Goal: Task Accomplishment & Management: Manage account settings

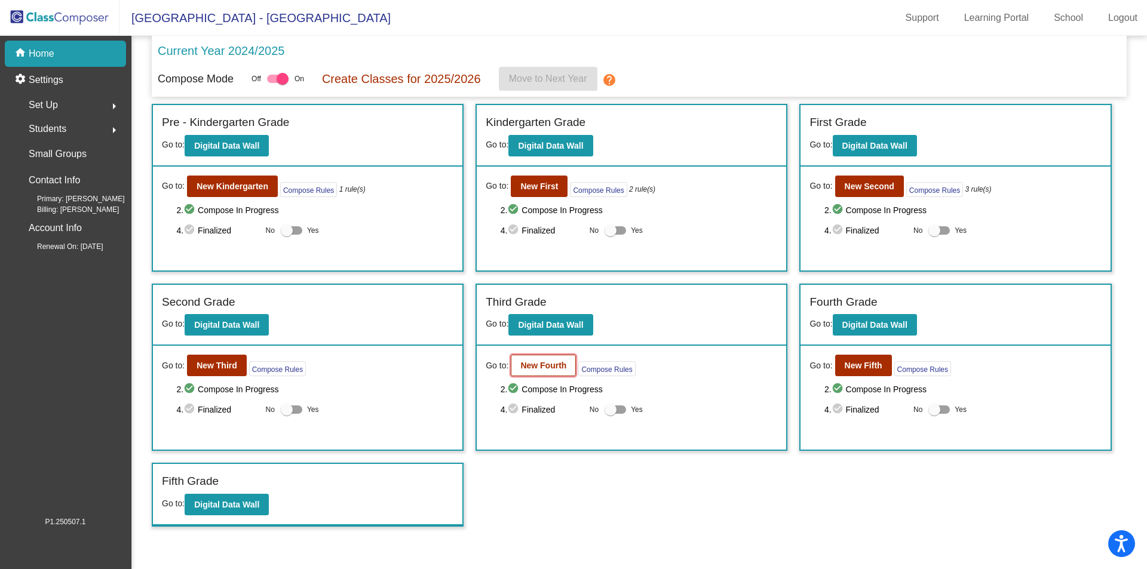
click at [551, 365] on b "New Fourth" at bounding box center [543, 366] width 46 height 10
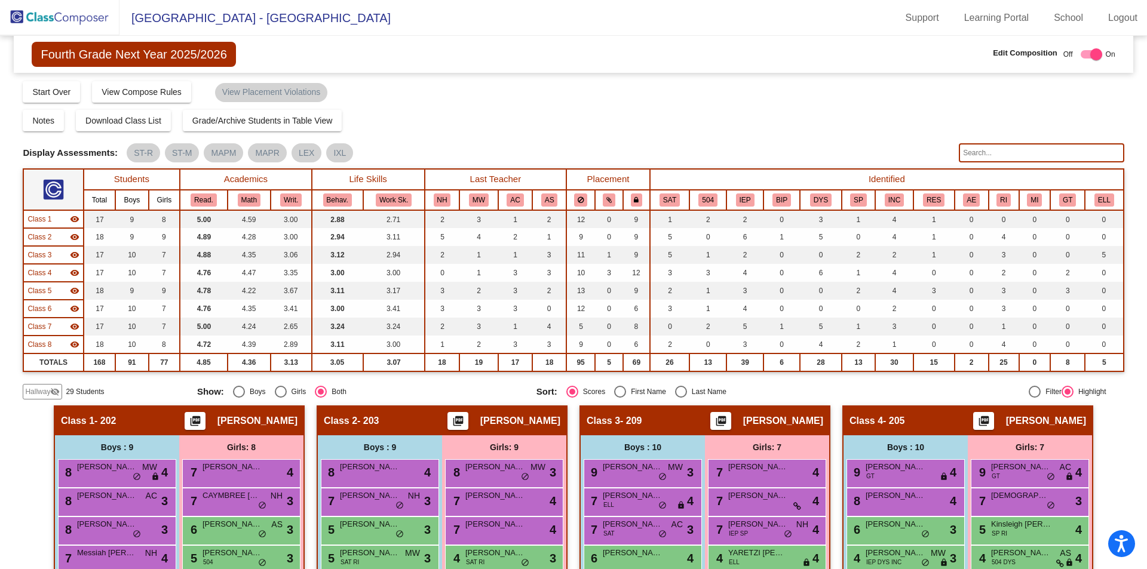
click at [980, 153] on input "text" at bounding box center [1041, 152] width 165 height 19
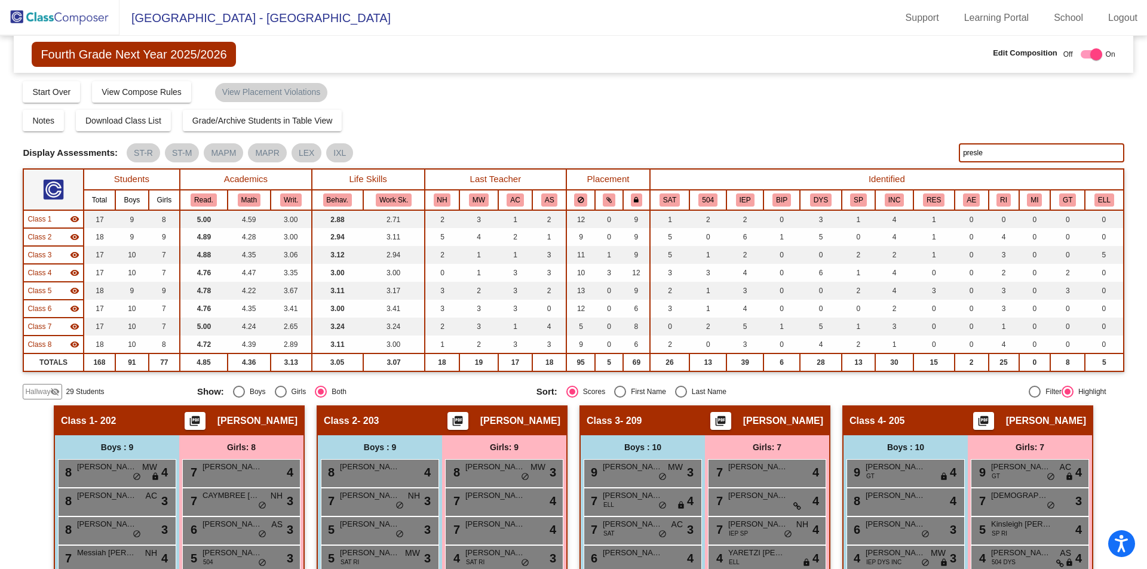
type input "[PERSON_NAME]"
drag, startPoint x: 1011, startPoint y: 149, endPoint x: 847, endPoint y: 159, distance: 164.0
click at [847, 159] on div "Display Scores for Years: [DATE] - [DATE] [DATE] - [DATE] Display Assessments: …" at bounding box center [573, 152] width 1101 height 19
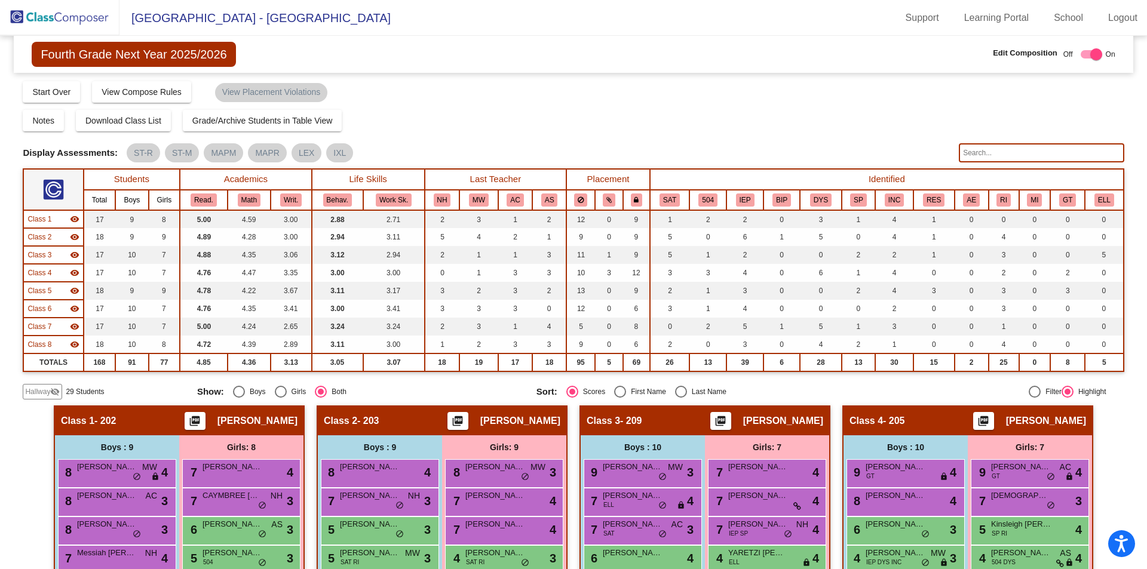
click at [992, 152] on input "text" at bounding box center [1041, 152] width 165 height 19
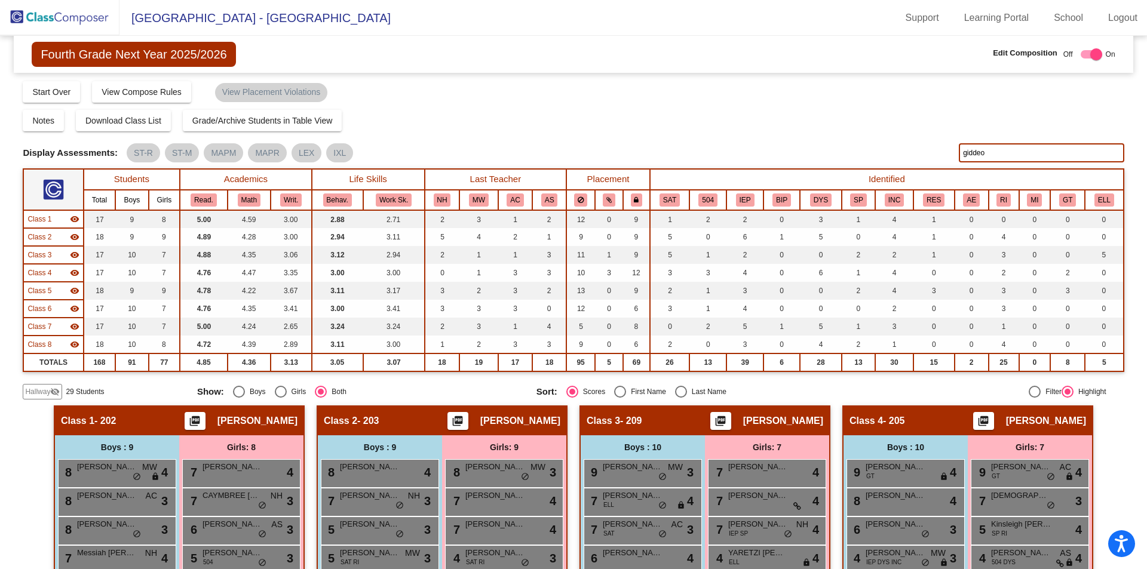
type input "[PERSON_NAME]"
drag, startPoint x: 998, startPoint y: 151, endPoint x: 847, endPoint y: 154, distance: 151.8
click at [847, 154] on div "Display Scores for Years: [DATE] - [DATE] [DATE] - [DATE] Display Assessments: …" at bounding box center [573, 152] width 1101 height 19
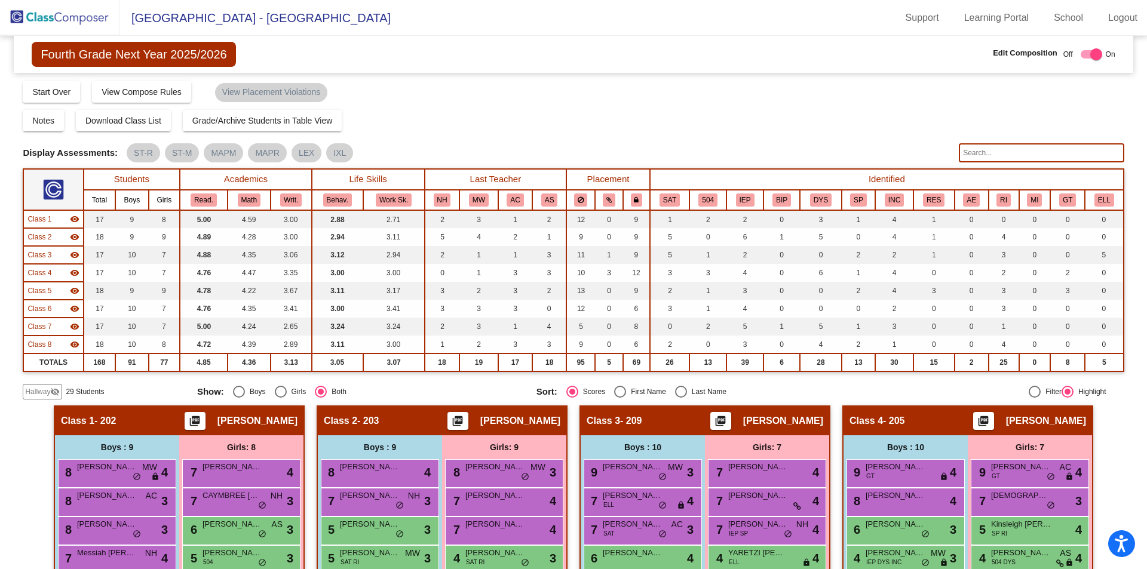
click at [29, 14] on img at bounding box center [60, 17] width 120 height 35
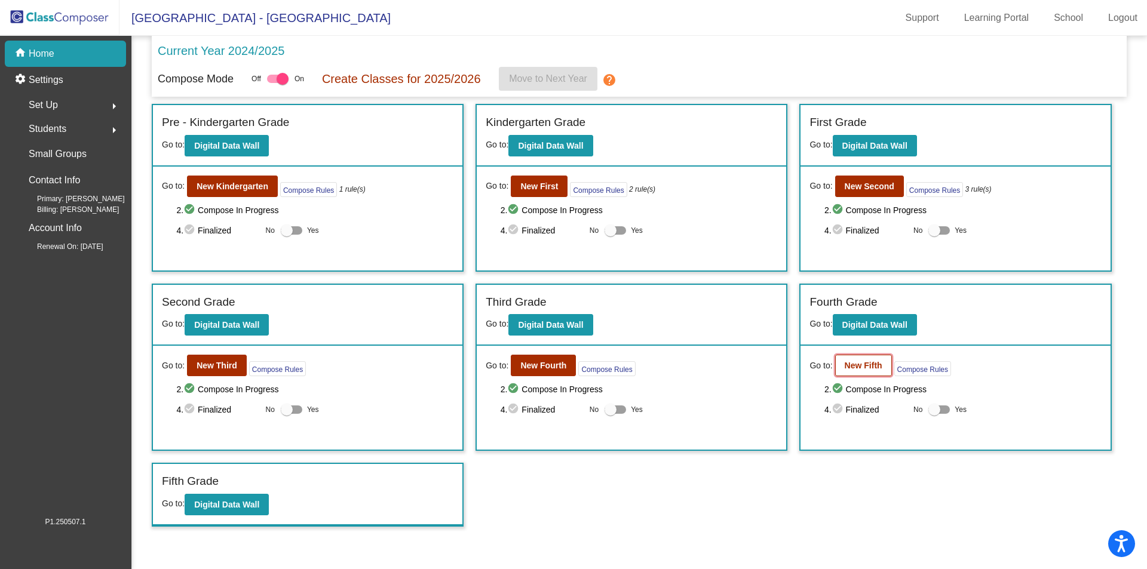
click at [857, 361] on b "New Fifth" at bounding box center [864, 366] width 38 height 10
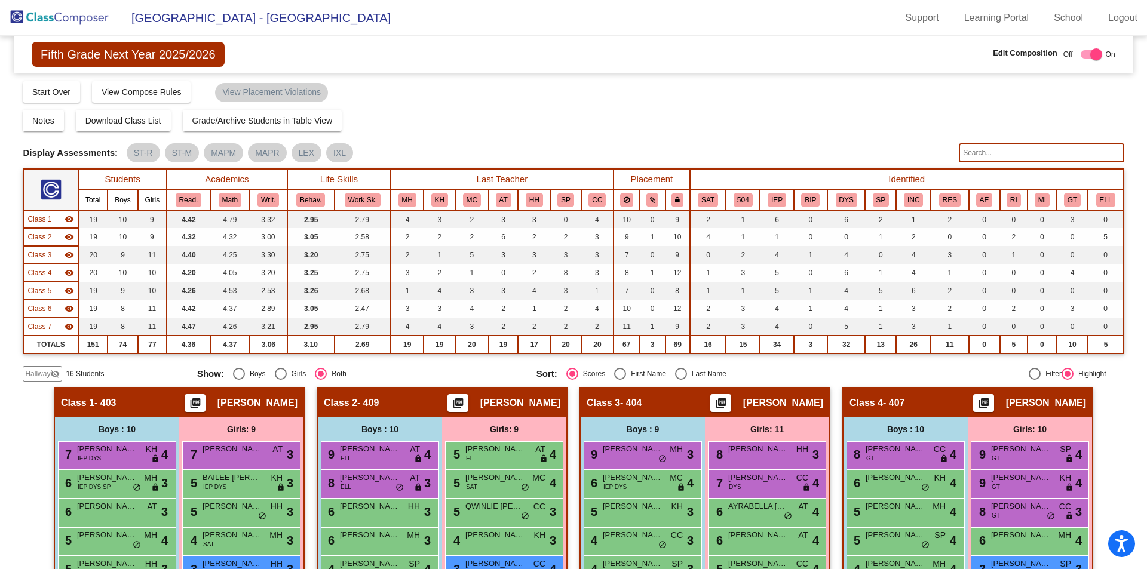
click at [970, 150] on input "text" at bounding box center [1041, 152] width 165 height 19
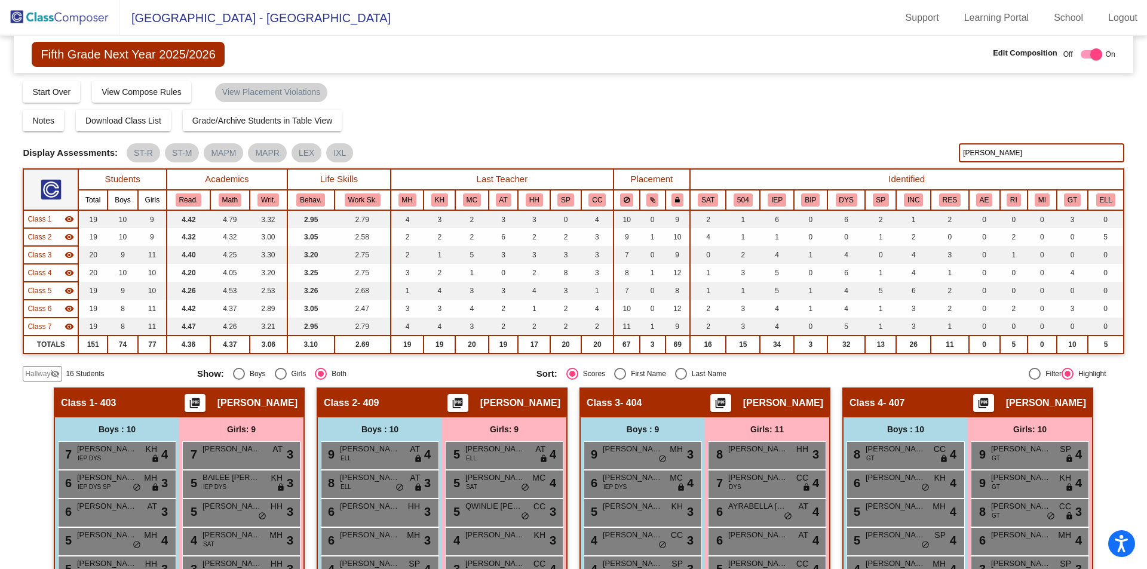
drag, startPoint x: 966, startPoint y: 154, endPoint x: 893, endPoint y: 161, distance: 72.7
click at [893, 161] on div "Display Scores for Years: [DATE] - [DATE] [DATE] - [DATE] Display Assessments: …" at bounding box center [573, 152] width 1101 height 19
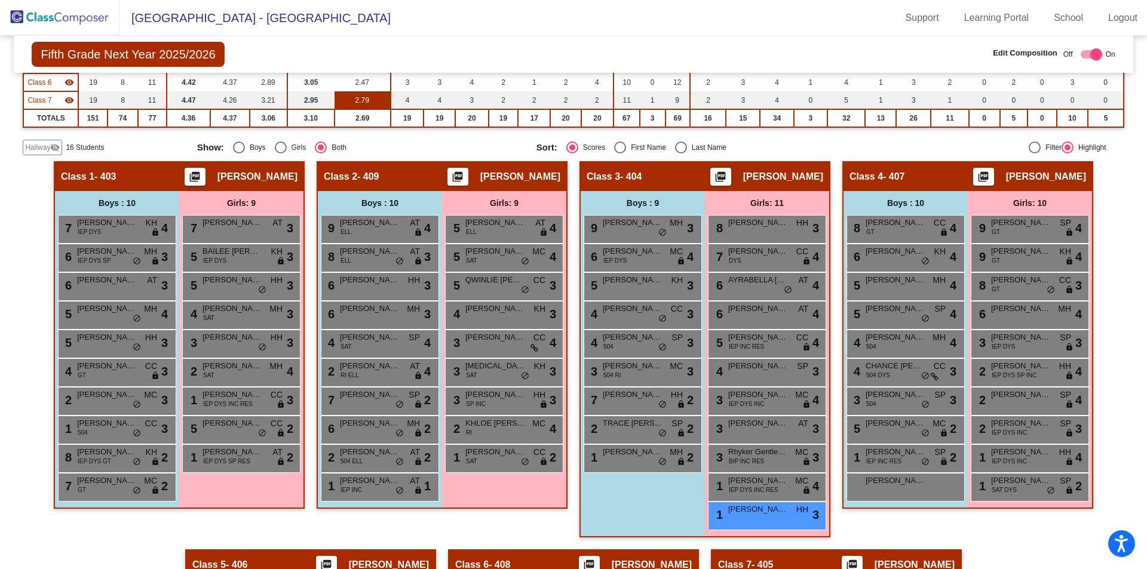
scroll to position [97, 0]
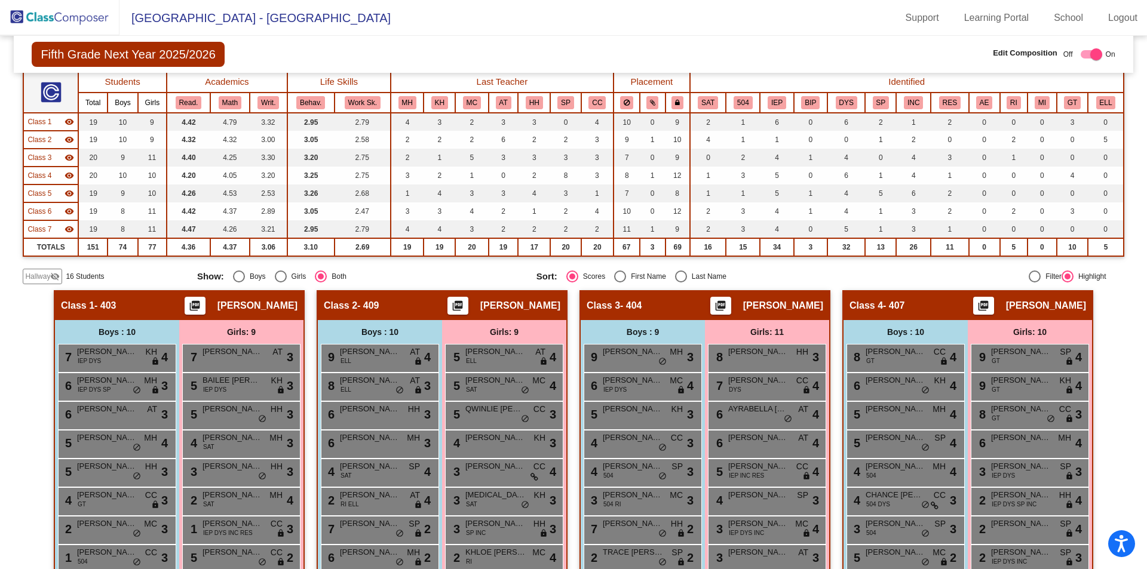
type input "[PERSON_NAME]"
click at [33, 274] on span "Hallway" at bounding box center [37, 276] width 25 height 11
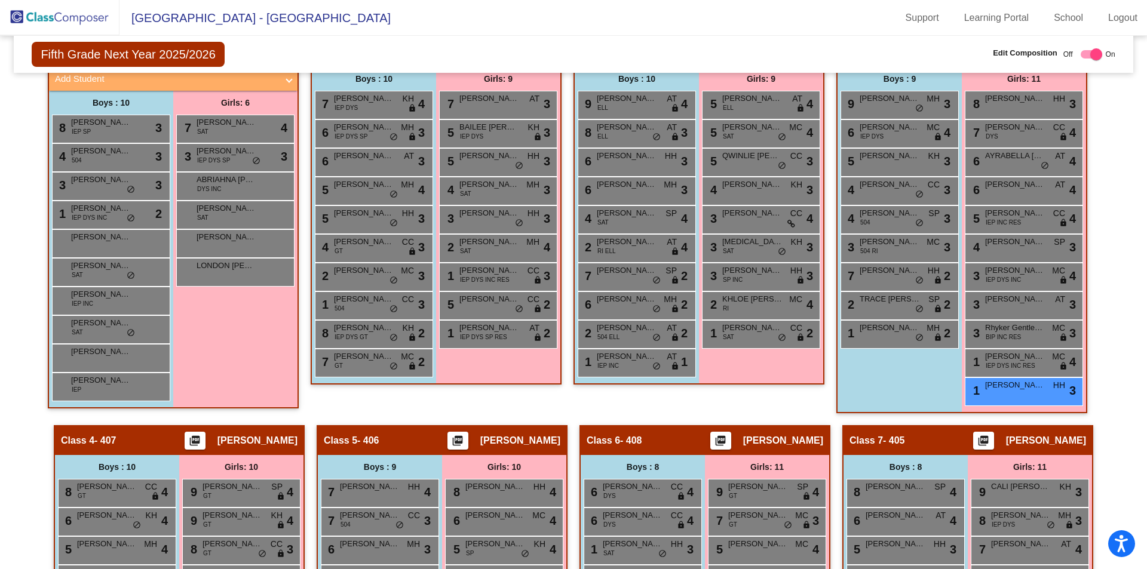
scroll to position [495, 0]
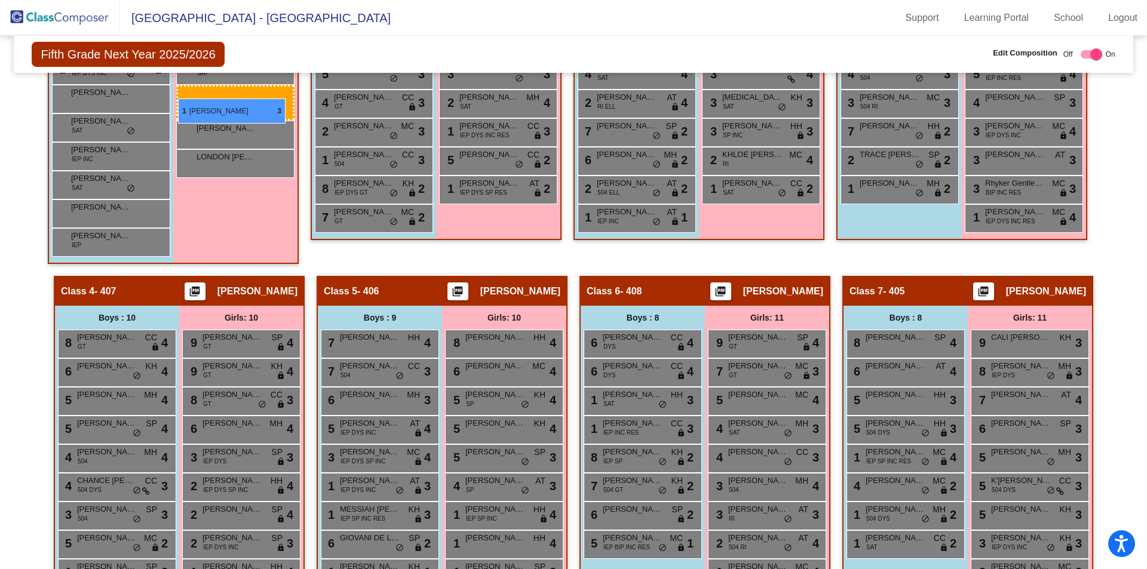
drag, startPoint x: 1006, startPoint y: 243, endPoint x: 178, endPoint y: 99, distance: 840.7
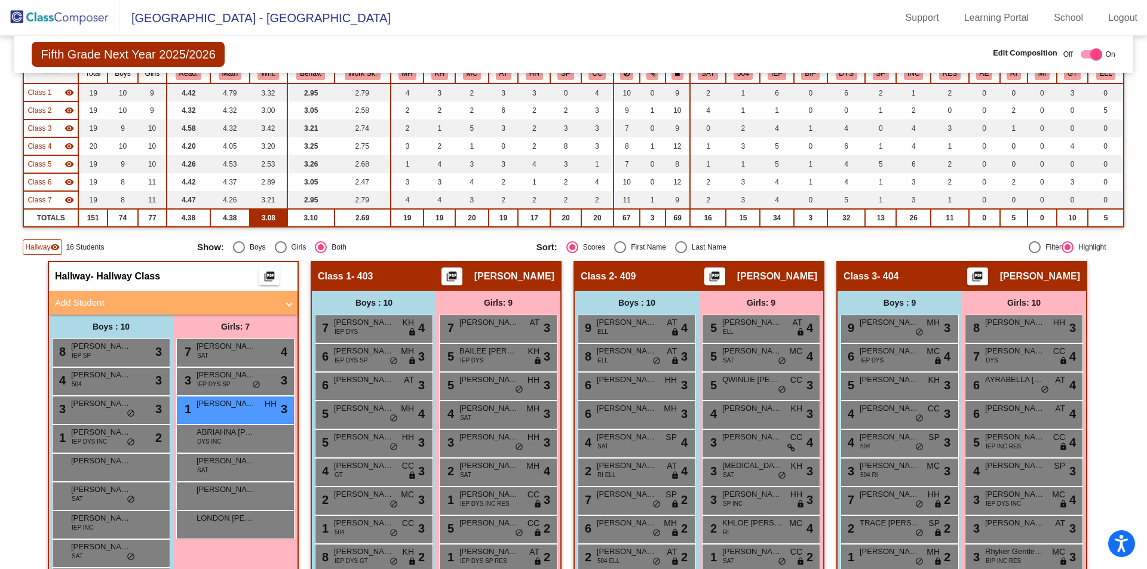
scroll to position [97, 0]
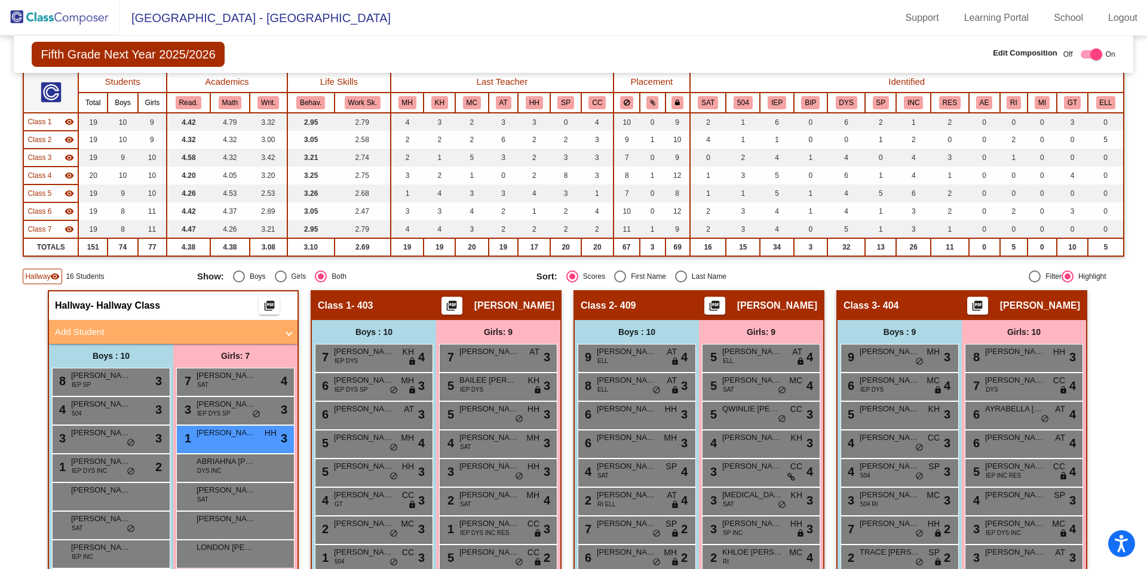
click at [49, 277] on span "Hallway" at bounding box center [37, 276] width 25 height 11
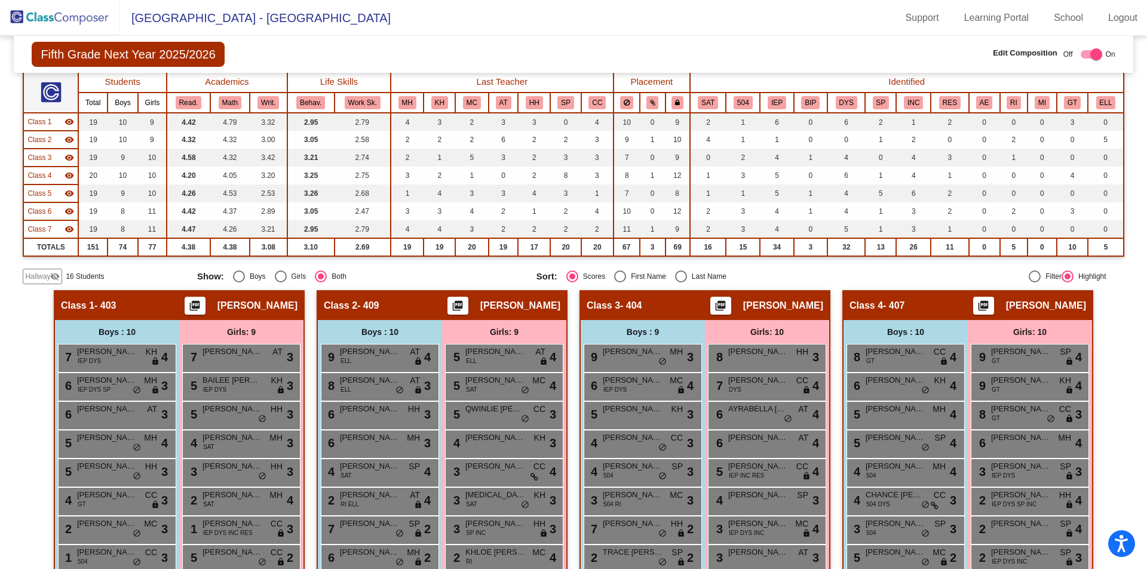
click at [45, 280] on span "Hallway" at bounding box center [37, 276] width 25 height 11
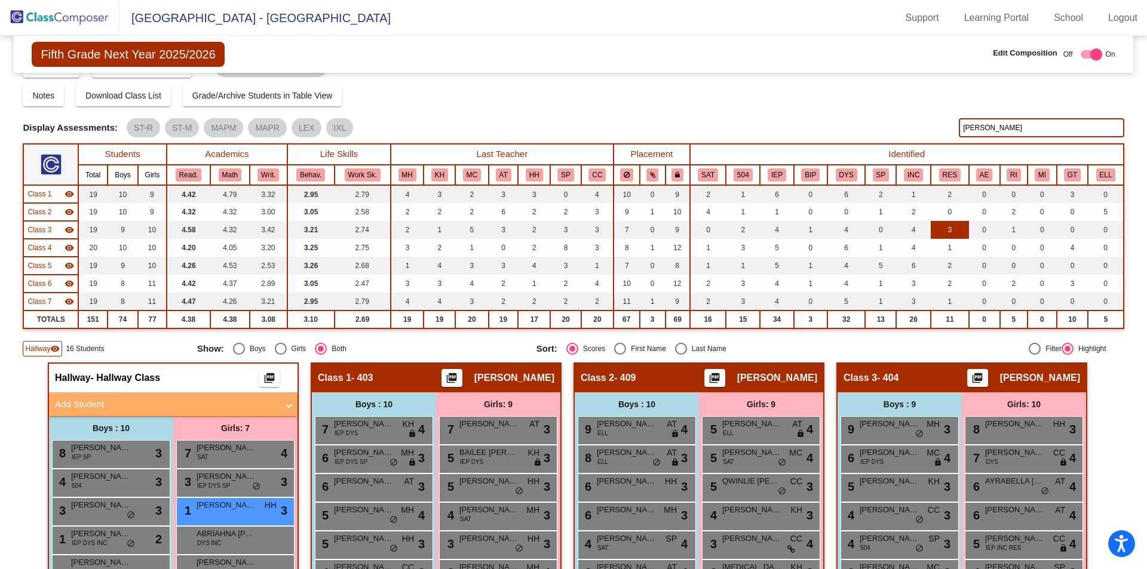
scroll to position [0, 0]
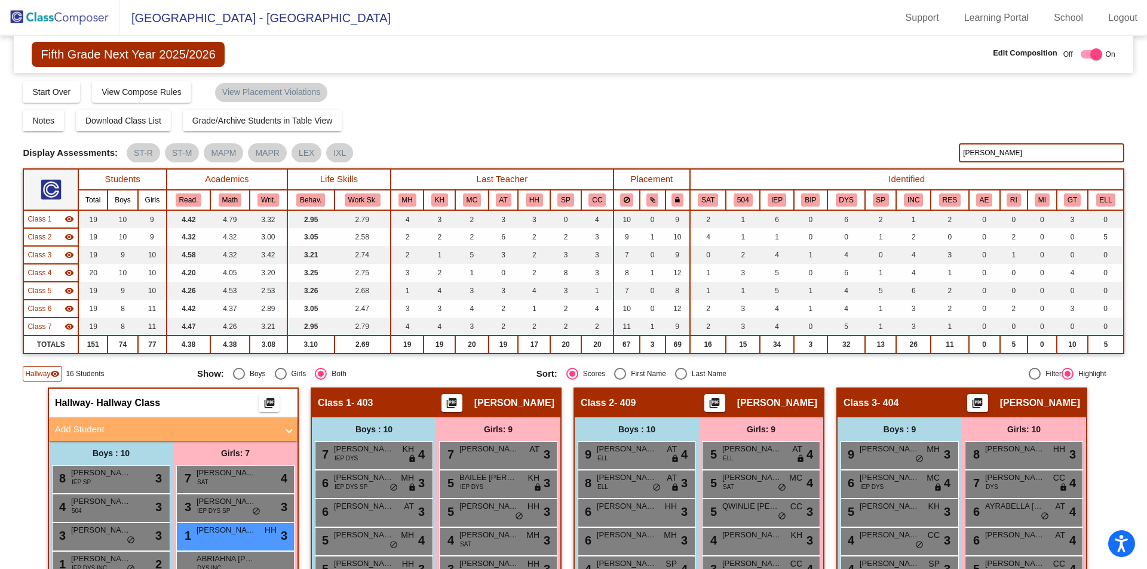
drag, startPoint x: 973, startPoint y: 152, endPoint x: 857, endPoint y: 159, distance: 116.1
click at [860, 159] on div "Display Scores for Years: [DATE] - [DATE] [DATE] - [DATE] Display Assessments: …" at bounding box center [573, 152] width 1101 height 19
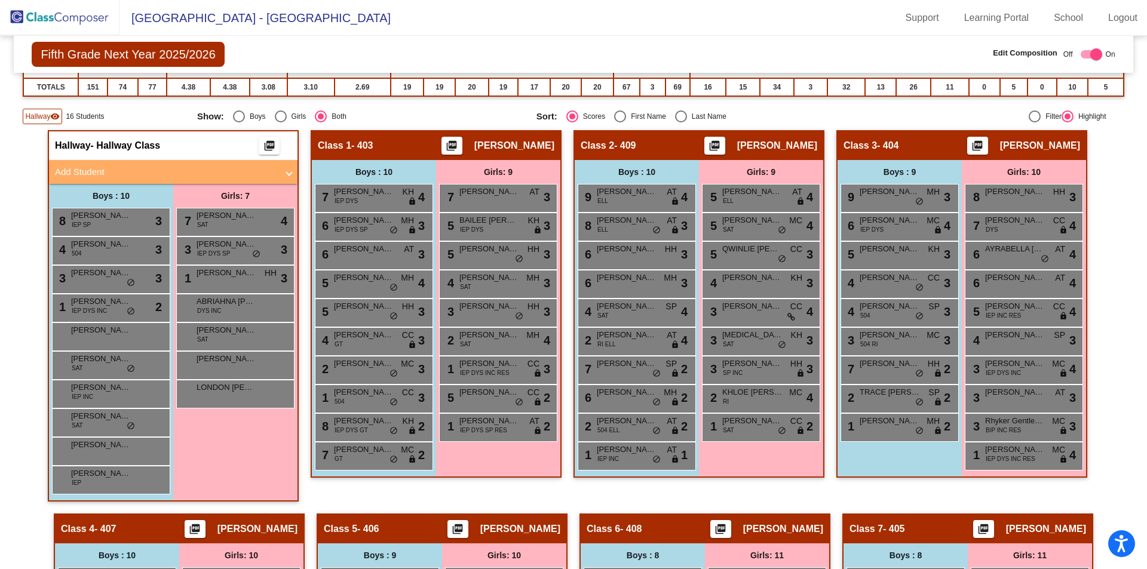
scroll to position [498, 0]
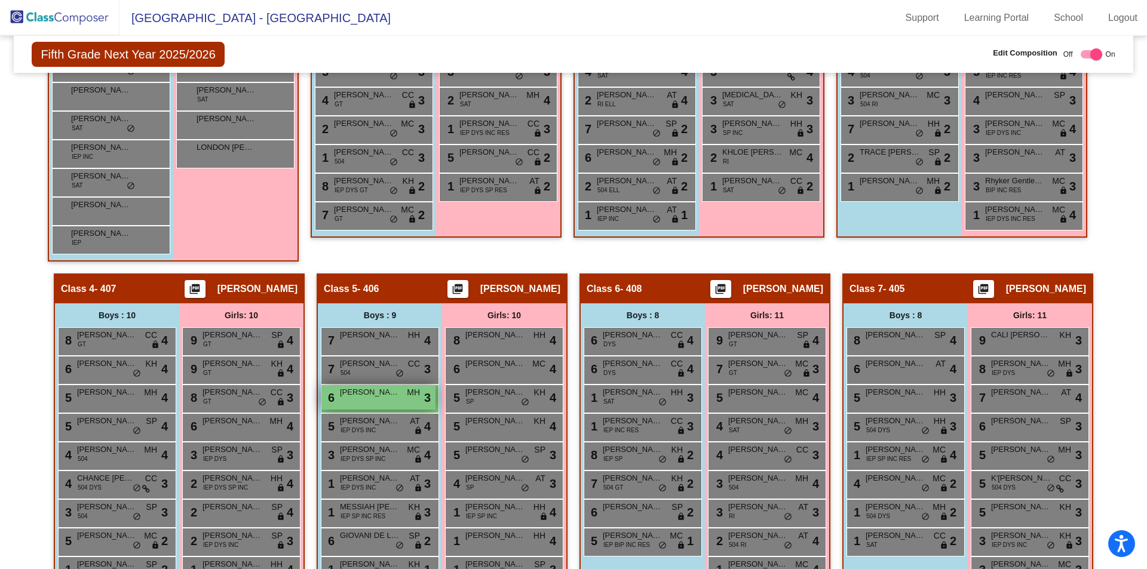
type input "[PERSON_NAME]"
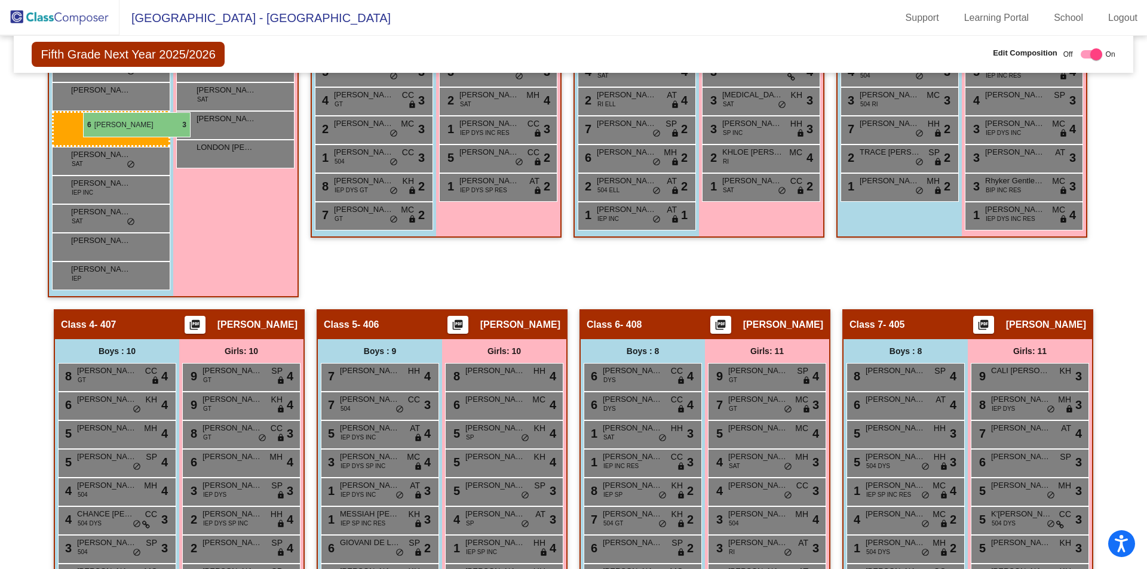
drag, startPoint x: 387, startPoint y: 394, endPoint x: 83, endPoint y: 112, distance: 414.4
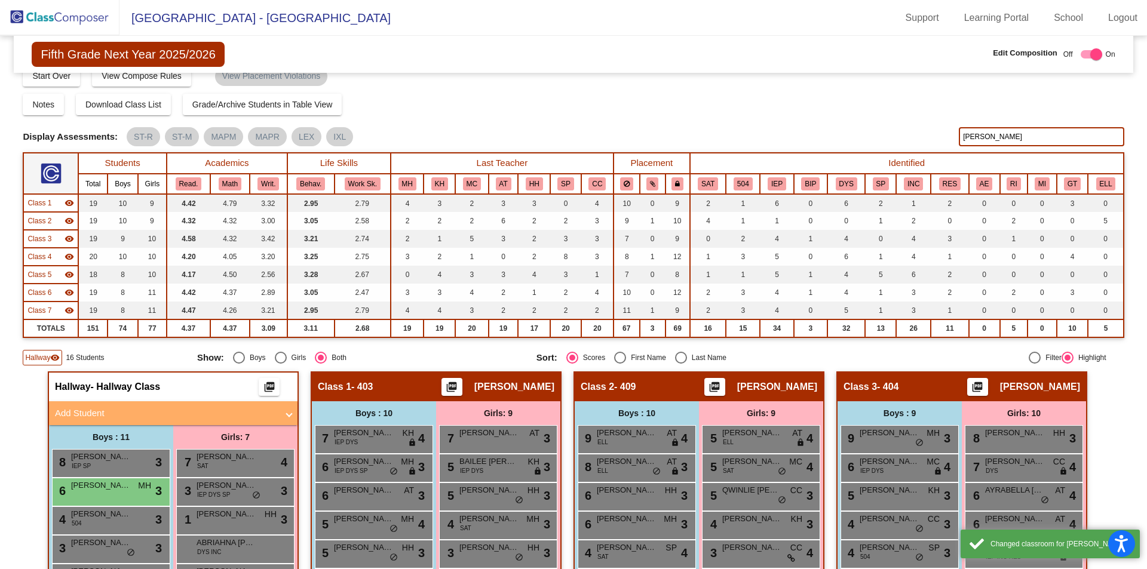
scroll to position [0, 0]
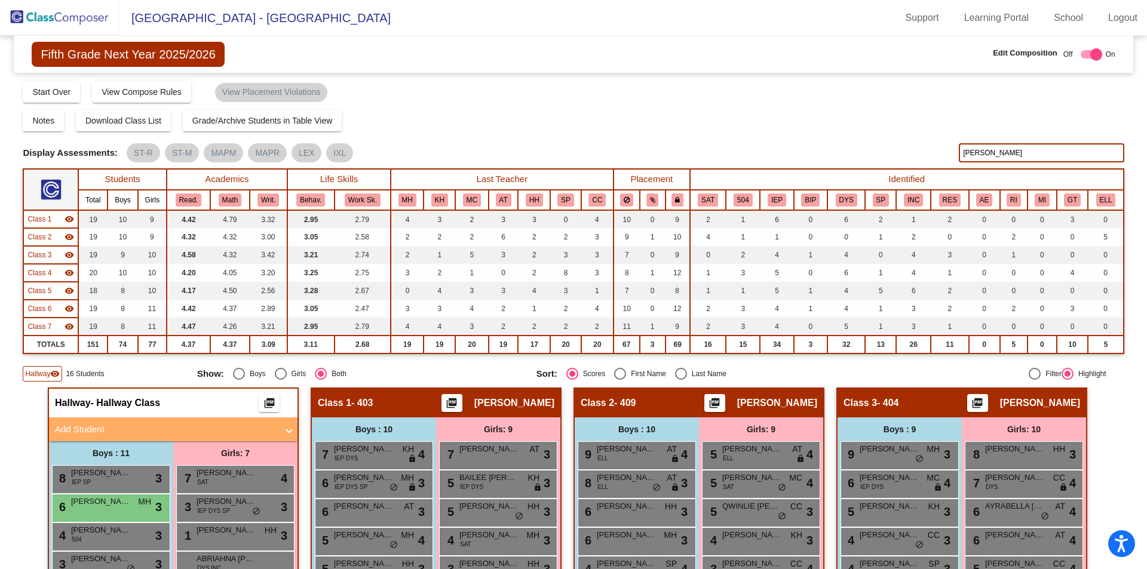
drag, startPoint x: 989, startPoint y: 151, endPoint x: 853, endPoint y: 146, distance: 136.9
click at [853, 146] on div "Display Scores for Years: [DATE] - [DATE] [DATE] - [DATE] Display Assessments: …" at bounding box center [573, 152] width 1101 height 19
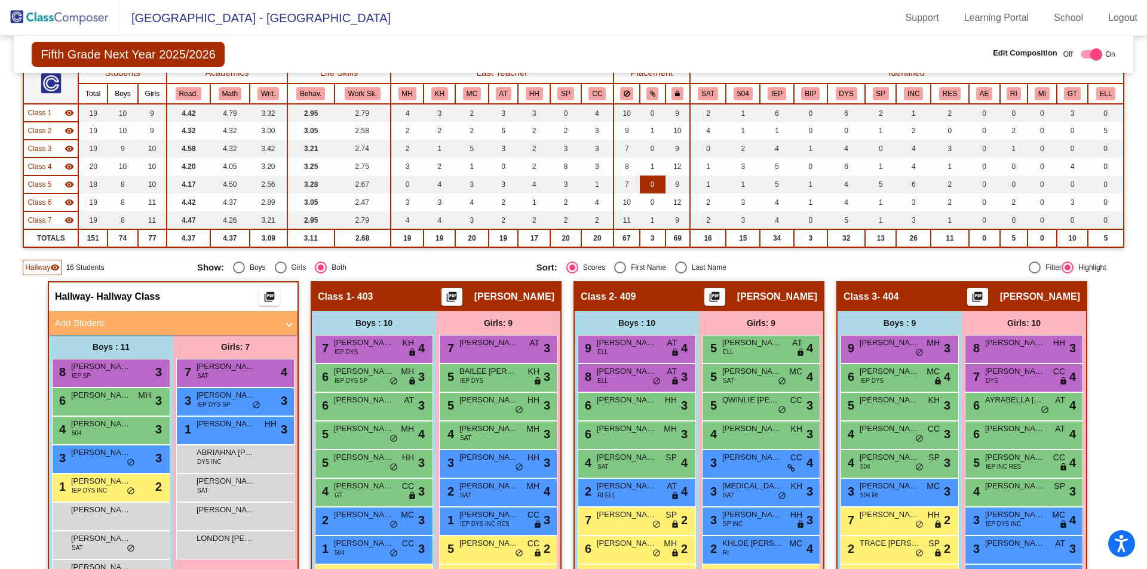
scroll to position [199, 0]
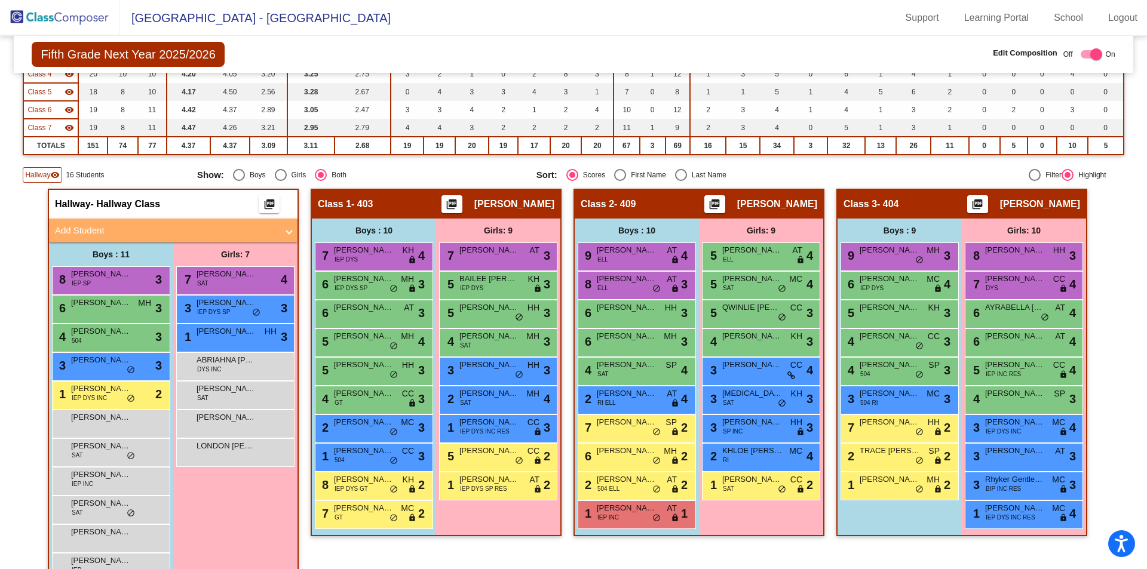
click at [44, 177] on span "Hallway" at bounding box center [37, 175] width 25 height 11
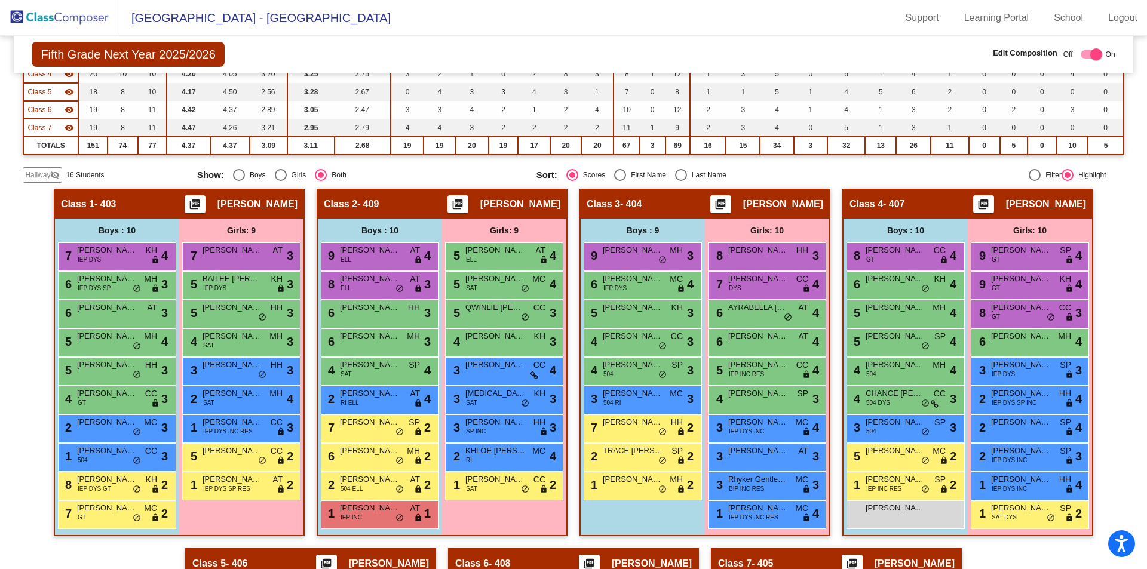
scroll to position [100, 0]
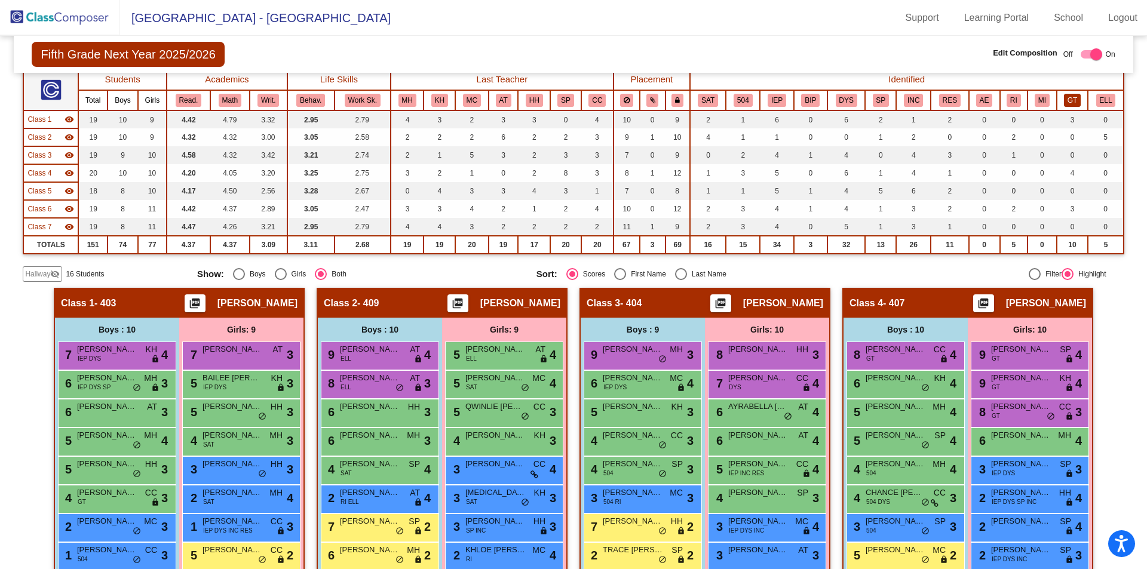
click at [1069, 96] on button "GT" at bounding box center [1072, 100] width 17 height 13
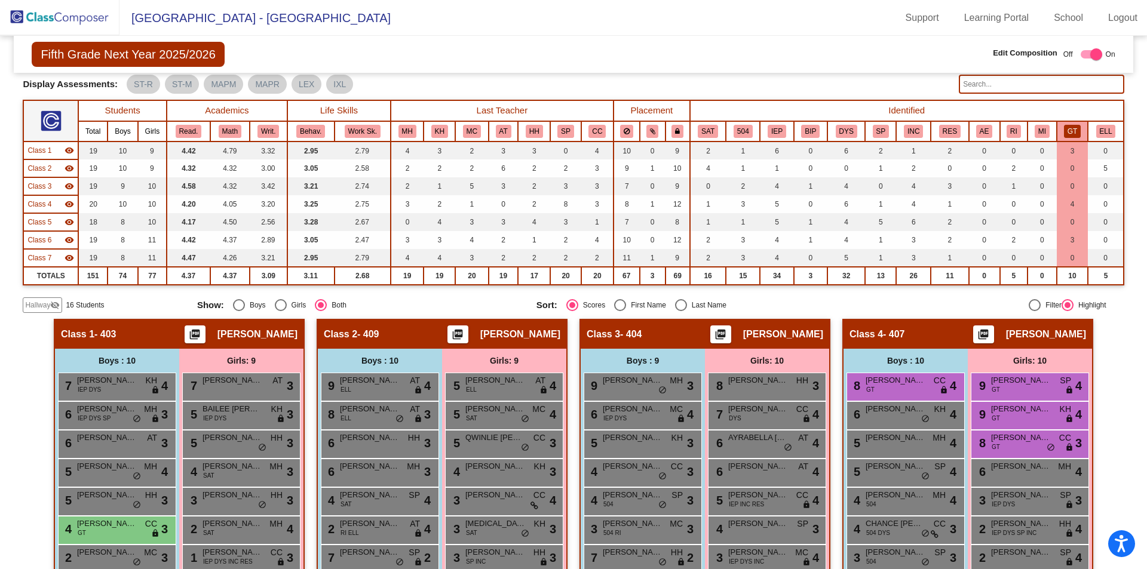
scroll to position [0, 0]
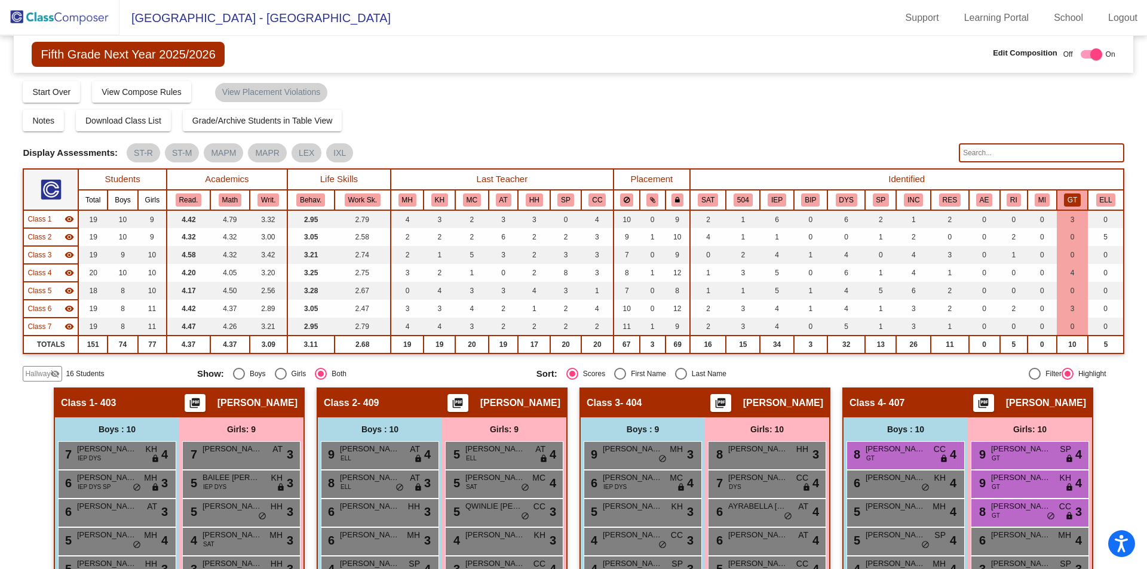
click at [1064, 197] on button "GT" at bounding box center [1072, 200] width 17 height 13
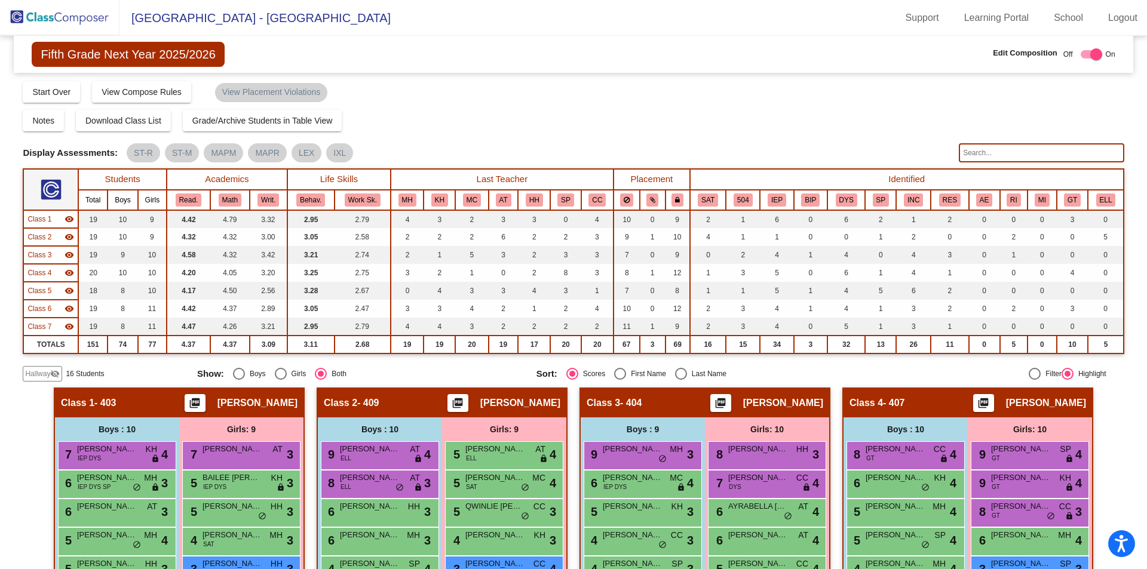
click at [69, 14] on img at bounding box center [60, 17] width 120 height 35
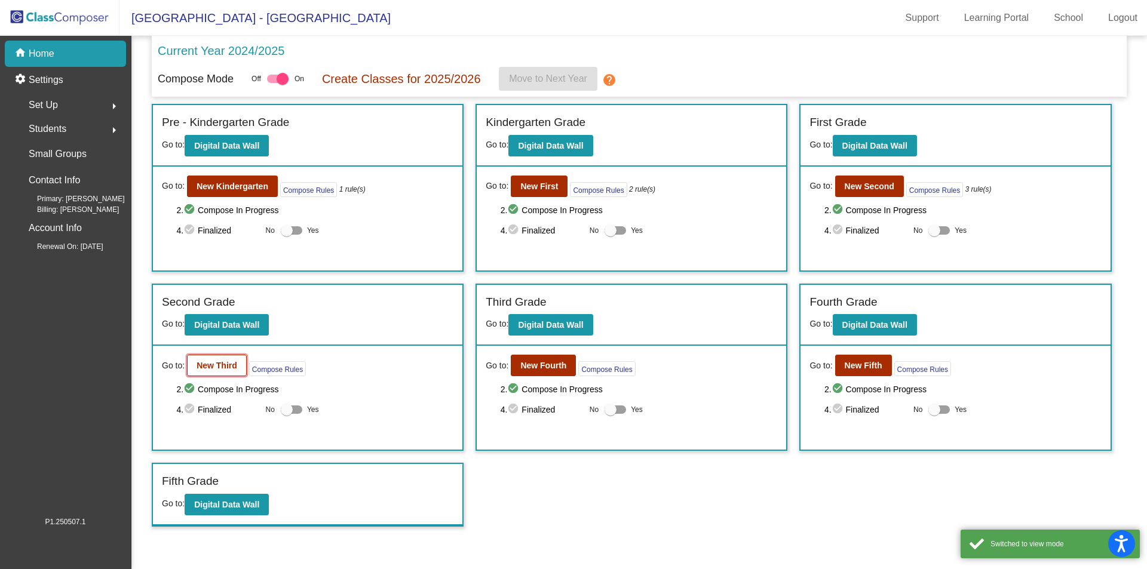
click at [215, 370] on b "New Third" at bounding box center [217, 366] width 41 height 10
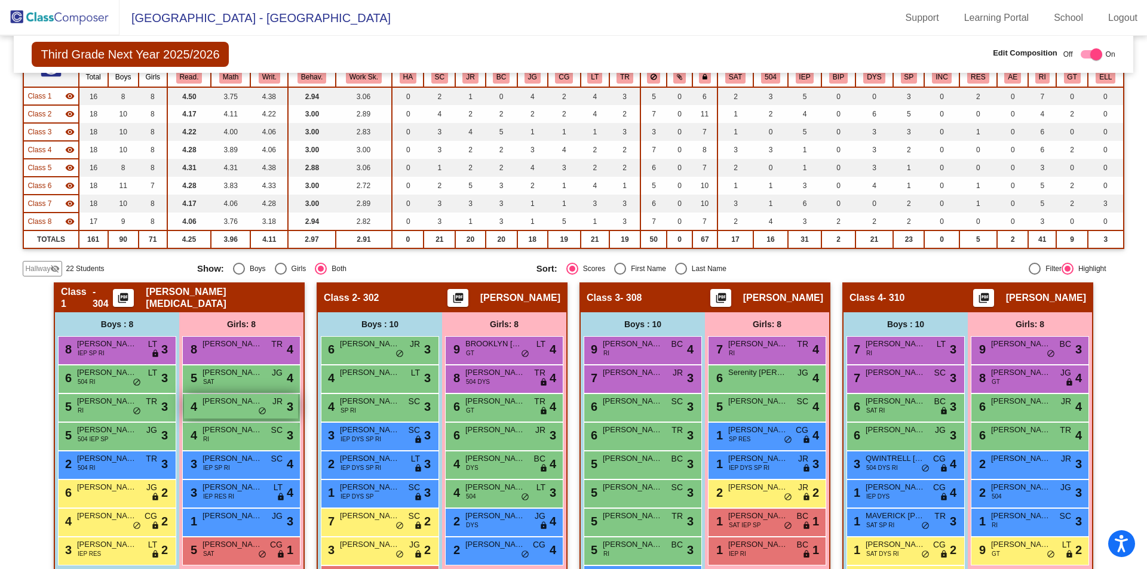
scroll to position [100, 0]
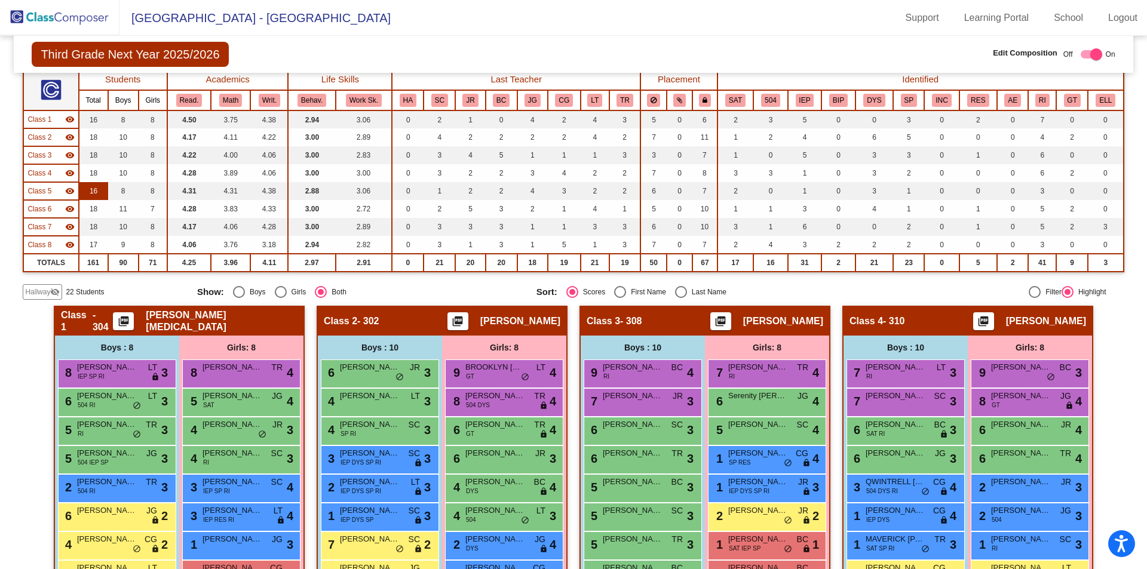
click at [94, 195] on td "16" at bounding box center [93, 191] width 29 height 18
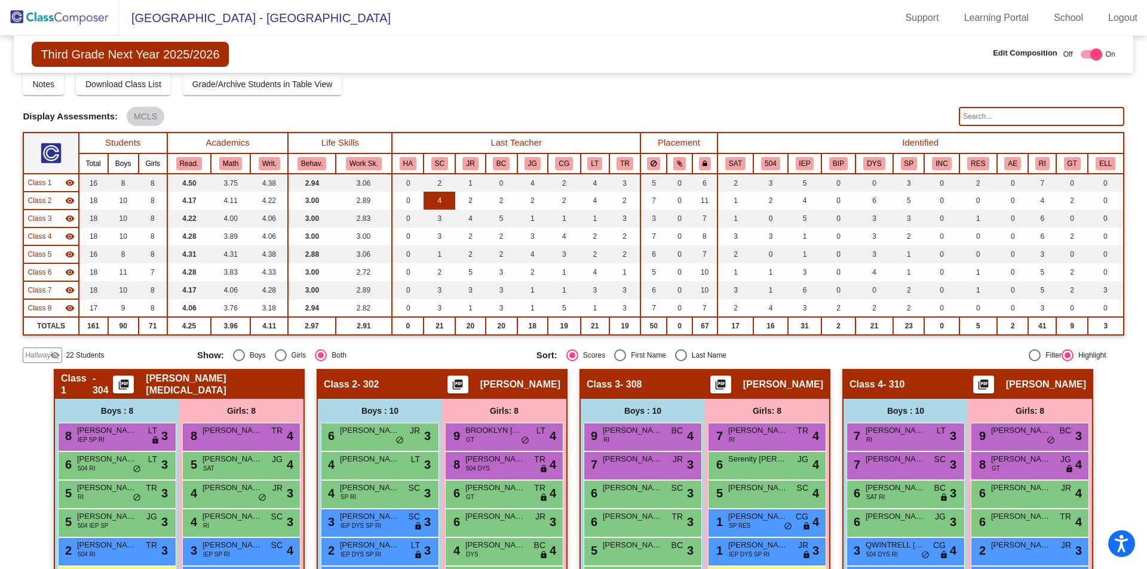
scroll to position [0, 0]
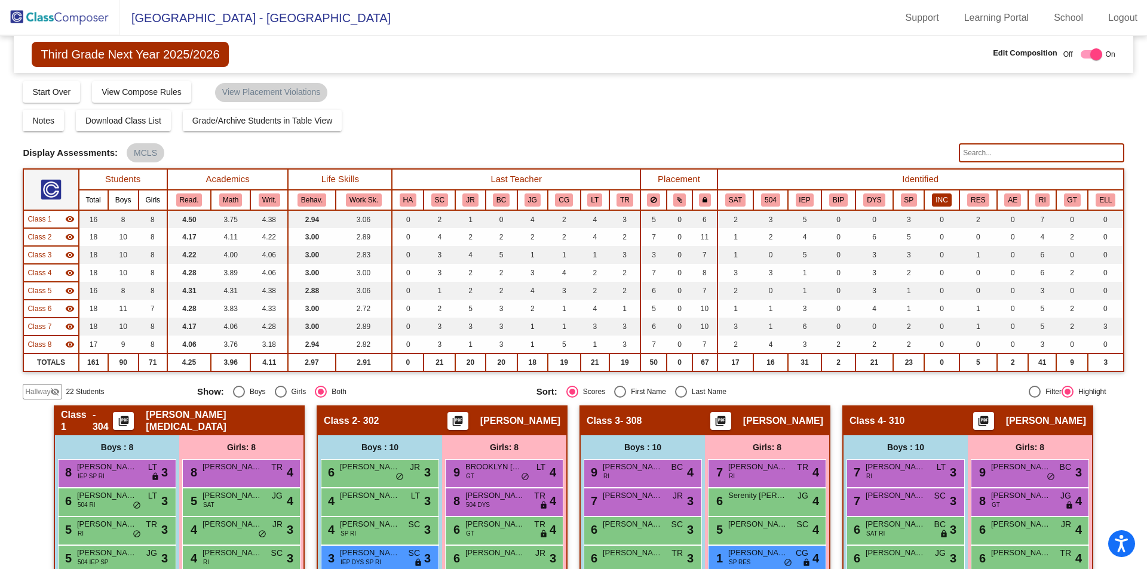
click at [936, 198] on button "INC" at bounding box center [941, 200] width 19 height 13
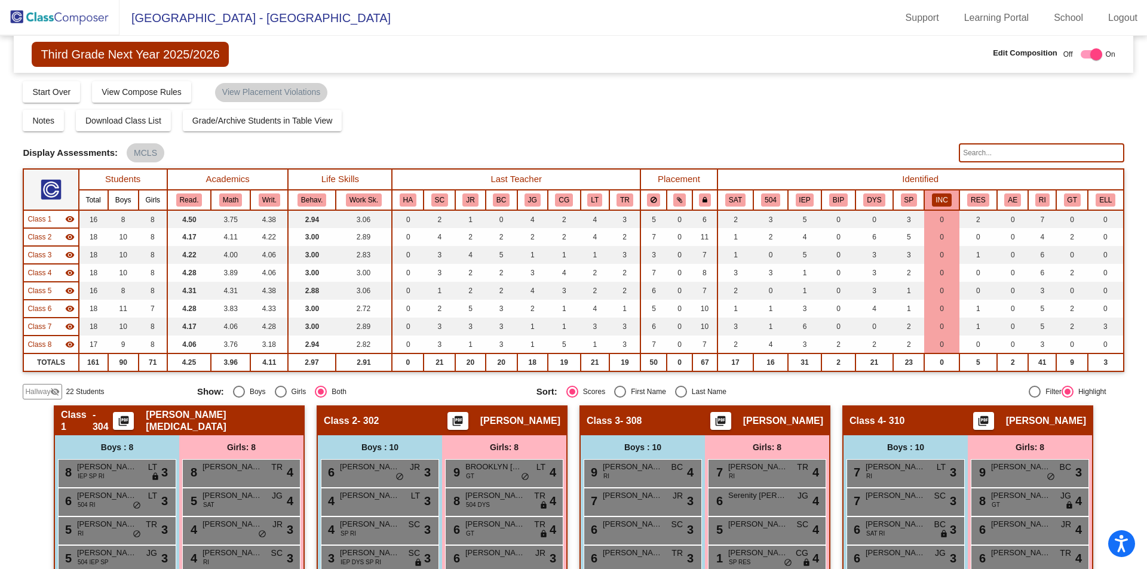
click at [934, 195] on button "INC" at bounding box center [941, 200] width 19 height 13
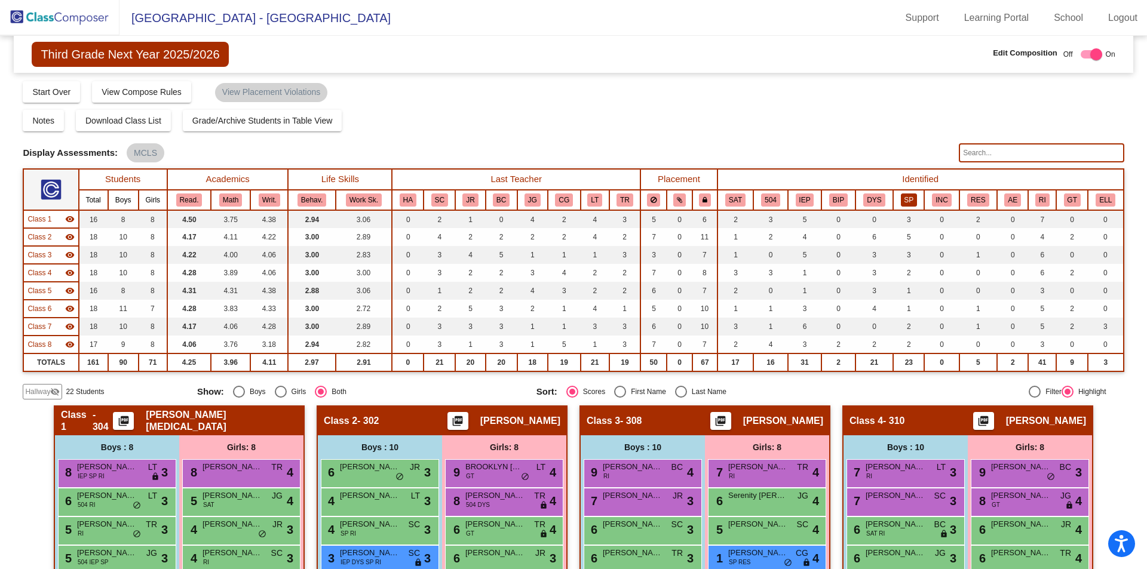
click at [909, 198] on button "SP" at bounding box center [909, 200] width 17 height 13
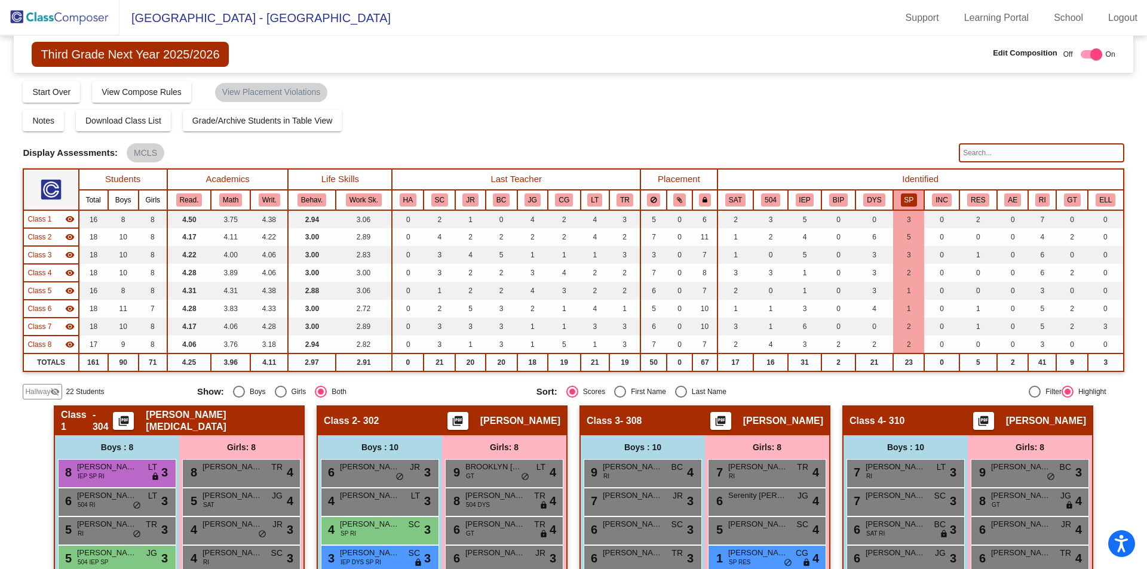
click at [909, 198] on button "SP" at bounding box center [909, 200] width 17 height 13
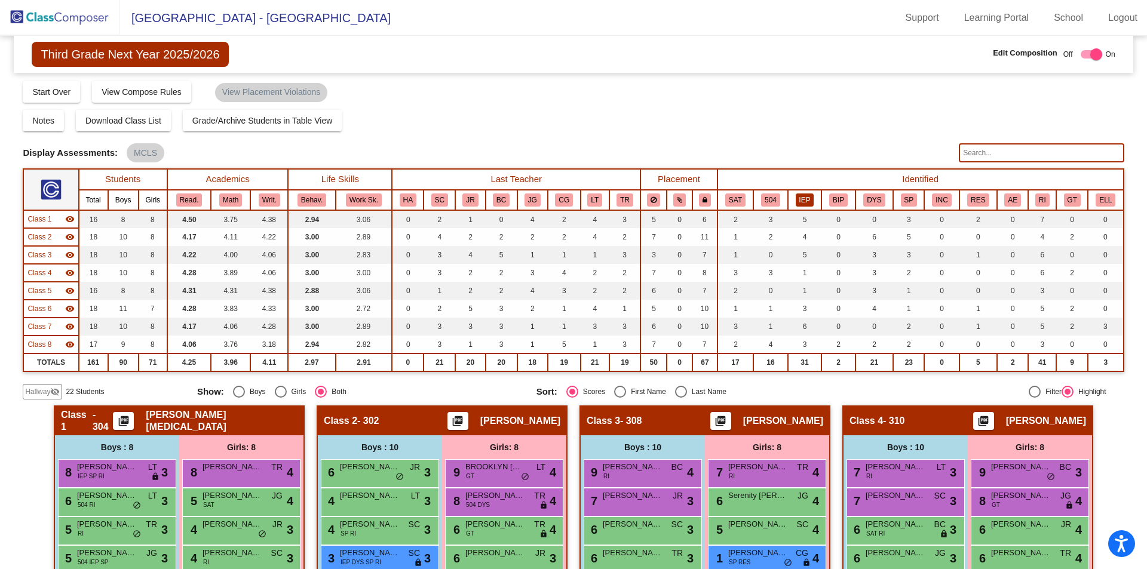
click at [796, 206] on button "IEP" at bounding box center [805, 200] width 19 height 13
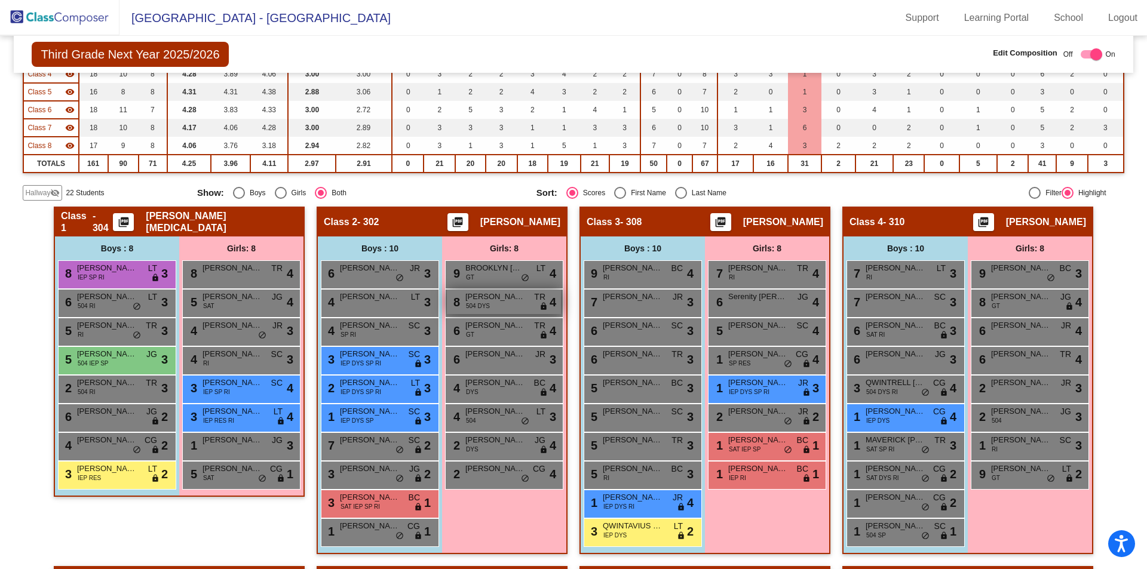
scroll to position [299, 0]
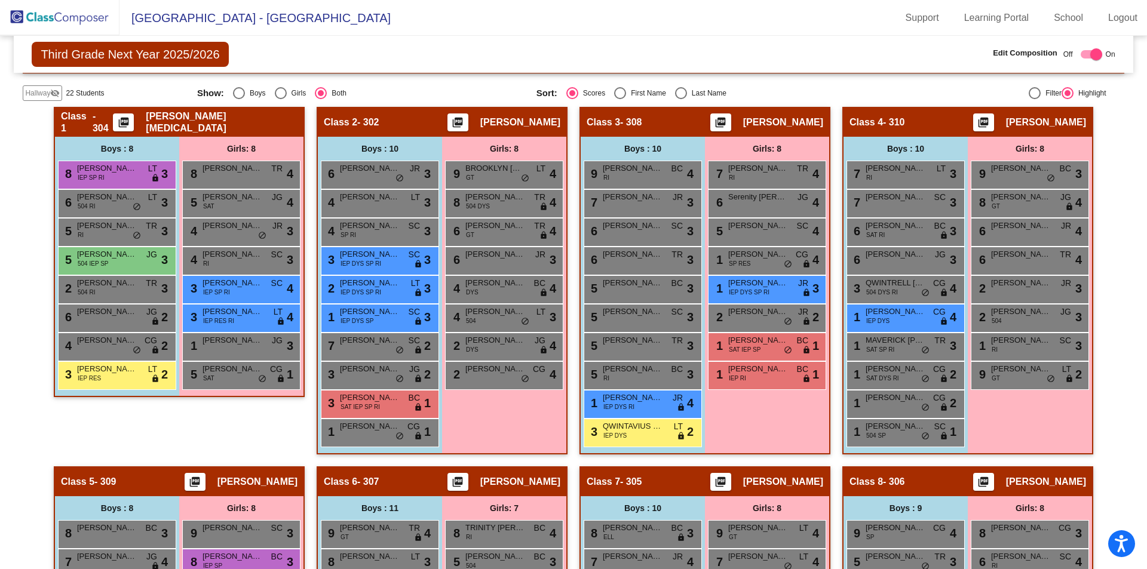
drag, startPoint x: 56, startPoint y: 13, endPoint x: 63, endPoint y: 29, distance: 17.4
click at [56, 13] on img at bounding box center [60, 17] width 120 height 35
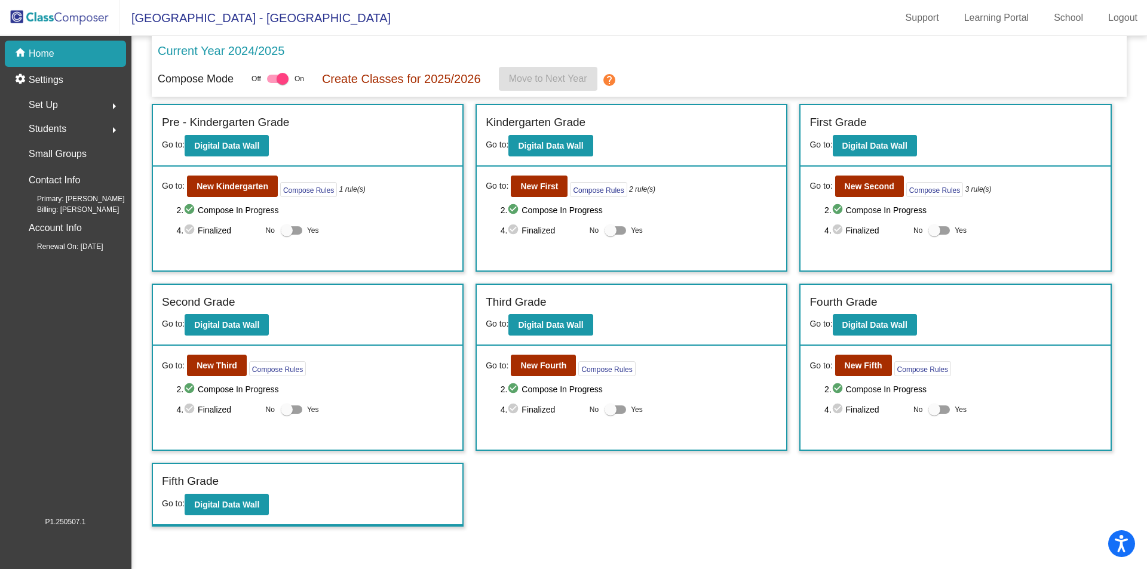
drag, startPoint x: 282, startPoint y: 227, endPoint x: 430, endPoint y: 233, distance: 148.3
click at [283, 227] on div at bounding box center [287, 231] width 12 height 12
click at [286, 235] on input "Yes" at bounding box center [286, 235] width 1 height 1
checkbox input "true"
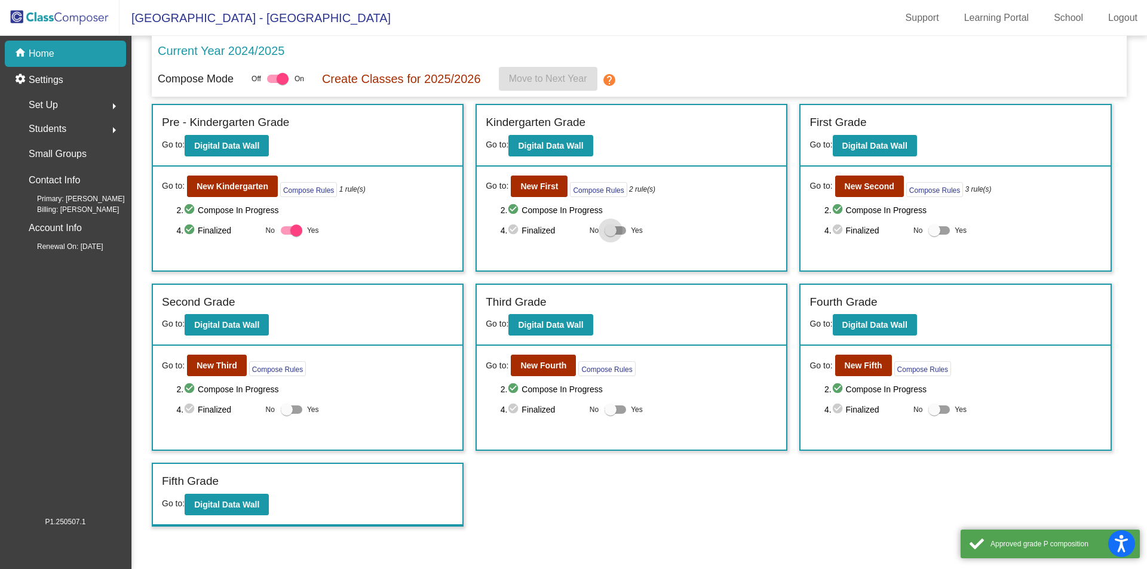
click at [617, 232] on div at bounding box center [616, 230] width 22 height 8
click at [611, 235] on input "Yes" at bounding box center [610, 235] width 1 height 1
checkbox input "true"
click at [932, 229] on div at bounding box center [935, 231] width 12 height 12
click at [934, 235] on input "Yes" at bounding box center [934, 235] width 1 height 1
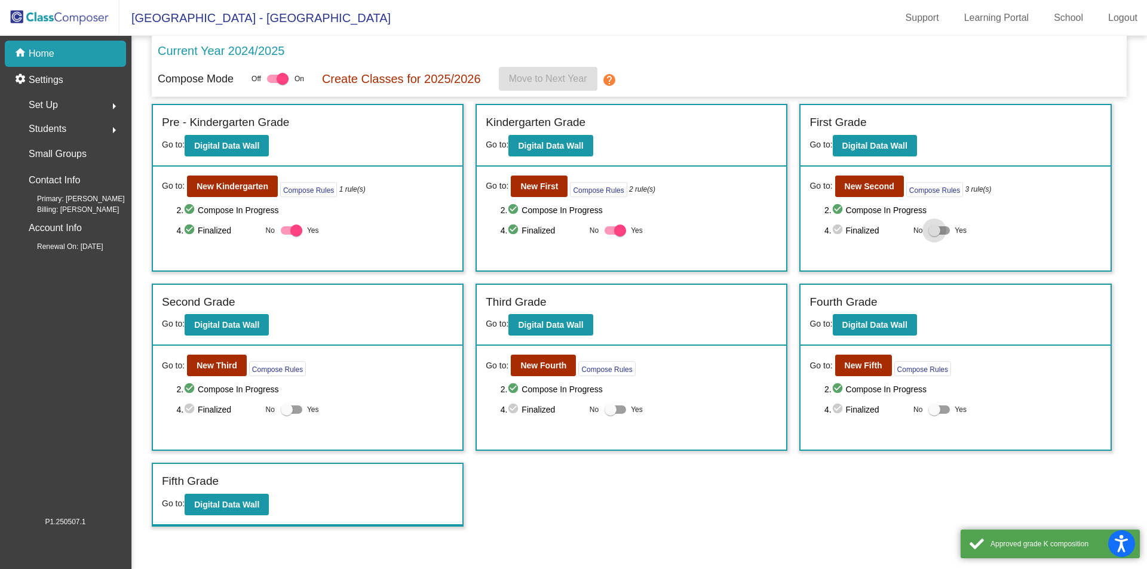
checkbox input "true"
click at [289, 408] on div at bounding box center [287, 410] width 12 height 12
click at [287, 414] on input "Yes" at bounding box center [286, 414] width 1 height 1
checkbox input "true"
click at [619, 412] on div at bounding box center [616, 410] width 22 height 8
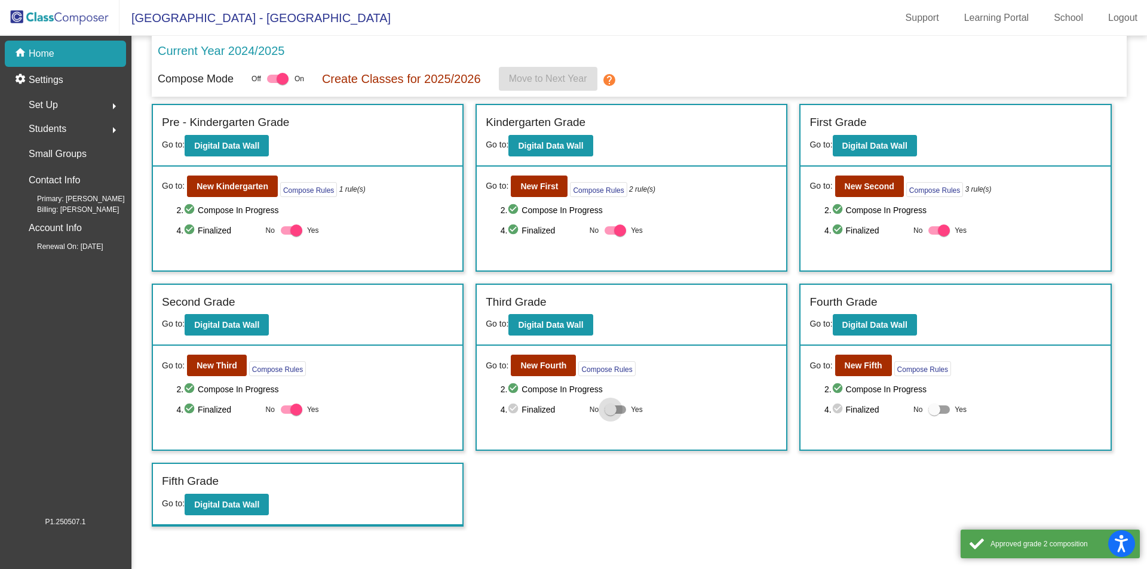
click at [611, 414] on input "Yes" at bounding box center [610, 414] width 1 height 1
checkbox input "true"
click at [943, 407] on div at bounding box center [940, 410] width 22 height 8
click at [935, 414] on input "Yes" at bounding box center [934, 414] width 1 height 1
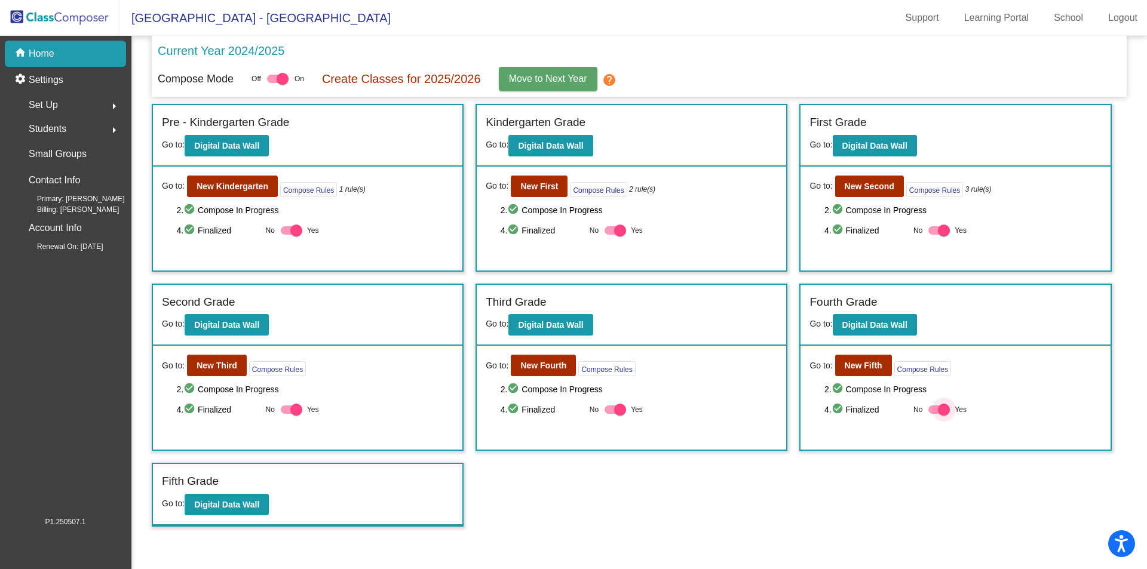
click at [943, 408] on div at bounding box center [944, 410] width 12 height 12
click at [935, 414] on input "Yes" at bounding box center [934, 414] width 1 height 1
checkbox input "false"
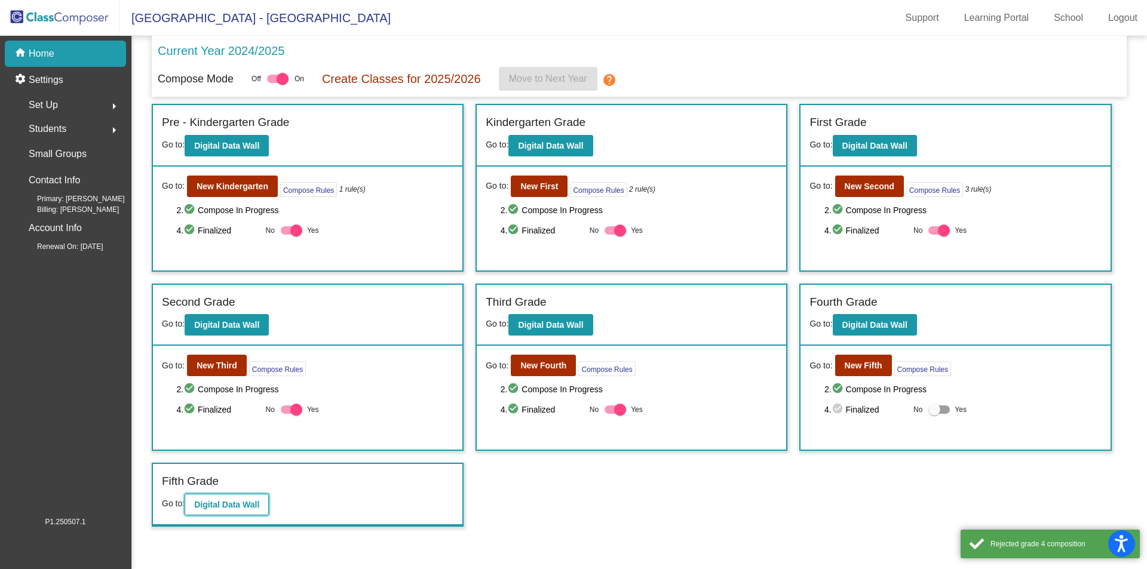
click at [241, 508] on b "Digital Data Wall" at bounding box center [226, 505] width 65 height 10
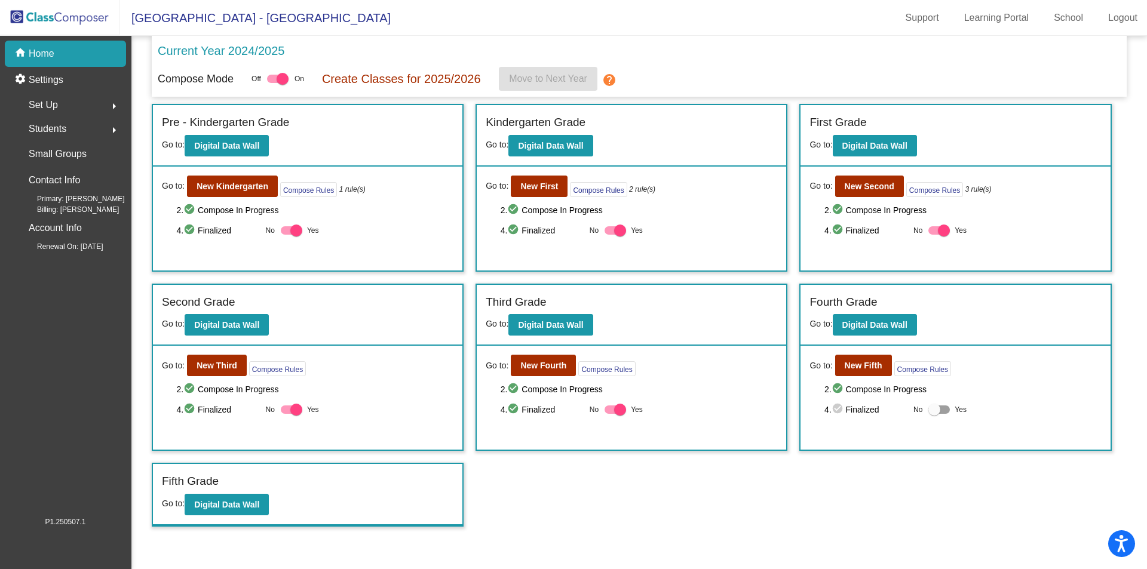
click at [932, 409] on div at bounding box center [935, 410] width 12 height 12
click at [934, 414] on input "Yes" at bounding box center [934, 414] width 1 height 1
checkbox input "true"
click at [529, 76] on span "Move to Next Year" at bounding box center [548, 78] width 78 height 10
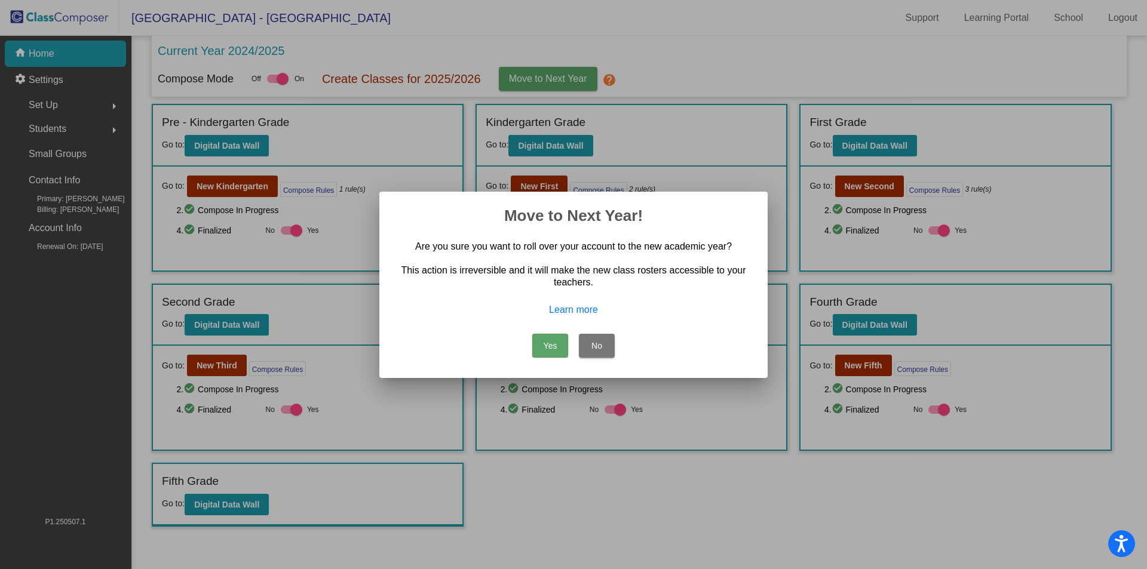
click at [550, 347] on button "Yes" at bounding box center [550, 346] width 36 height 24
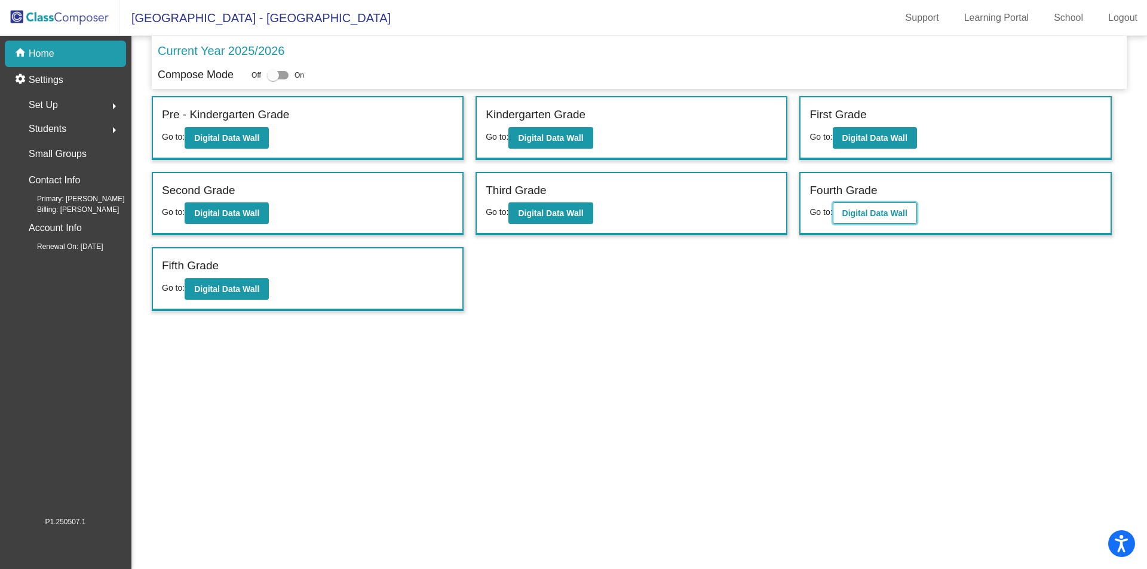
click at [854, 214] on b "Digital Data Wall" at bounding box center [874, 214] width 65 height 10
